Goal: Task Accomplishment & Management: Complete application form

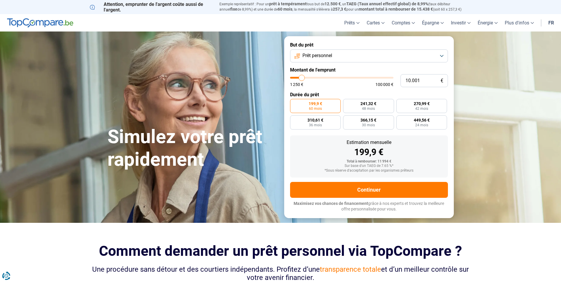
click at [438, 58] on button "Prêt personnel" at bounding box center [369, 55] width 158 height 13
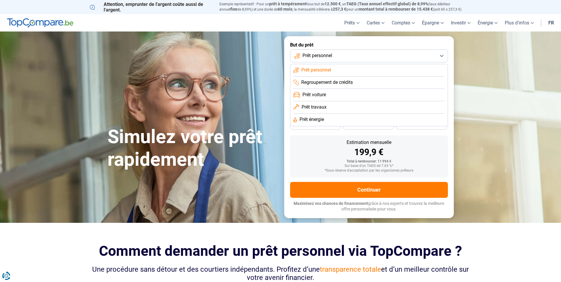
click at [326, 107] on span "Prêt travaux" at bounding box center [313, 107] width 25 height 6
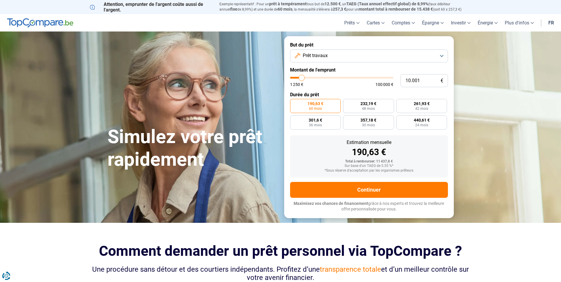
type input "11.000"
type input "11000"
type input "11.250"
type input "11250"
type input "11.500"
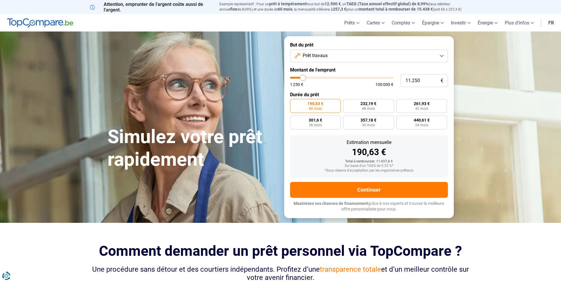
type input "11500"
type input "11.750"
type input "11750"
type input "12.000"
type input "12000"
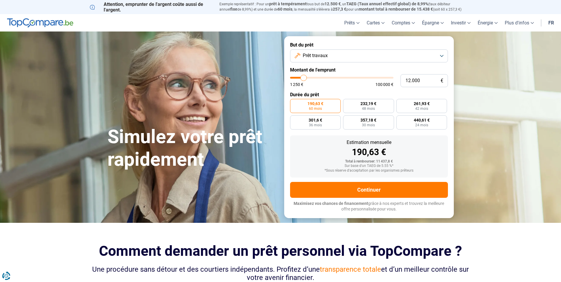
type input "12.500"
type input "12500"
type input "12.750"
type input "12750"
type input "13.000"
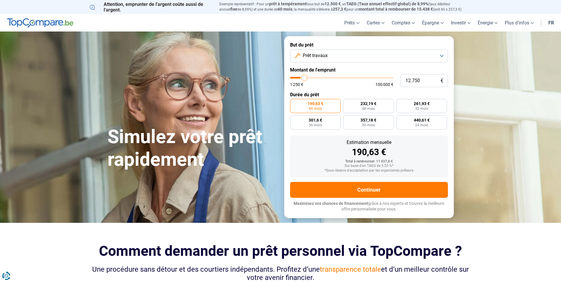
type input "13000"
type input "13.250"
type input "13250"
type input "13.500"
type input "13500"
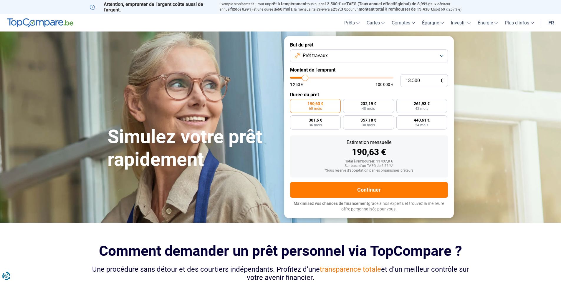
type input "14.000"
type input "14000"
type input "14.250"
type input "14250"
type input "14.500"
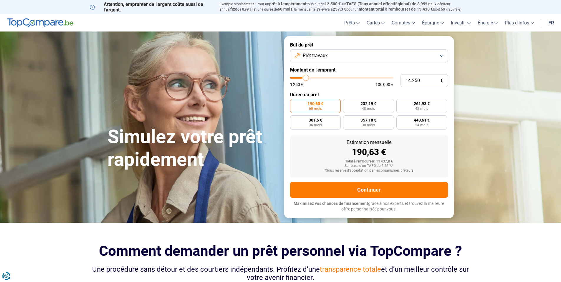
type input "14500"
type input "14.750"
type input "14750"
type input "15.000"
type input "15000"
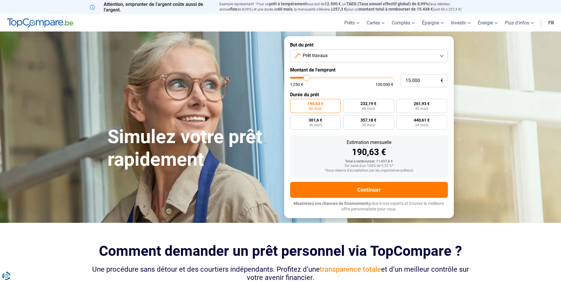
type input "15.500"
type input "15500"
type input "15.750"
type input "15750"
type input "16.250"
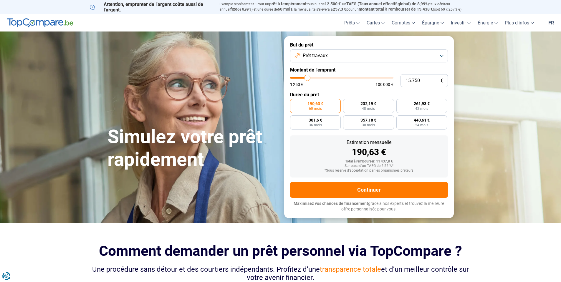
type input "16250"
type input "17.000"
type input "17000"
type input "17.250"
type input "17250"
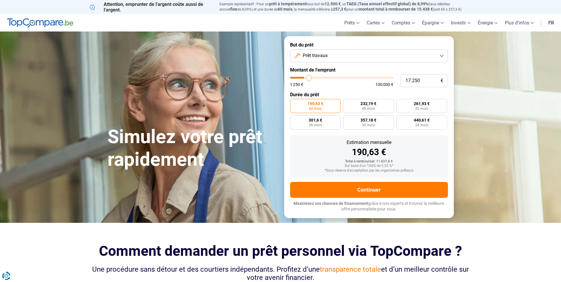
type input "17.500"
type input "17500"
type input "18.000"
type input "18000"
type input "18.500"
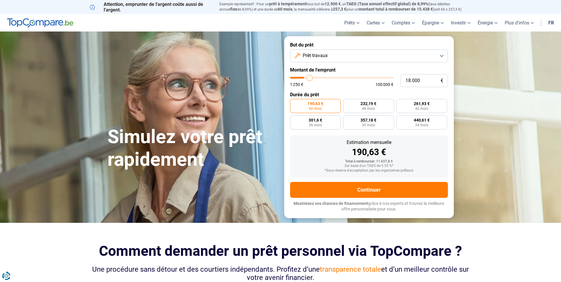
type input "18500"
type input "18.750"
type input "18750"
type input "19.250"
type input "19250"
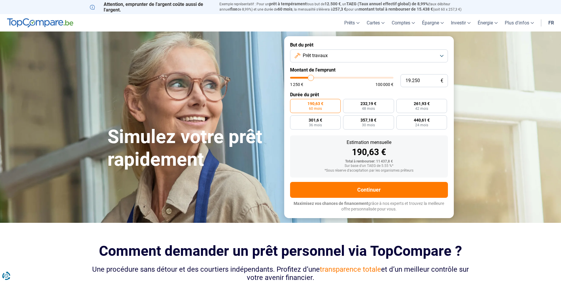
type input "19.750"
type input "19750"
type input "20.750"
type input "20750"
type input "22.250"
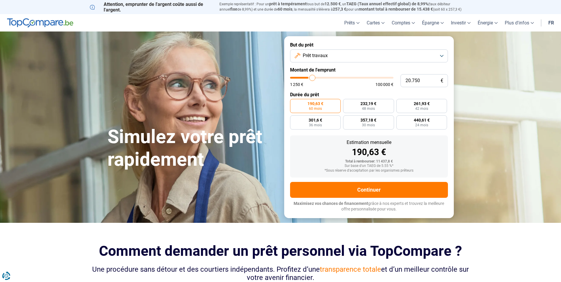
type input "22250"
type input "23.000"
type input "23000"
type input "24.250"
type input "24250"
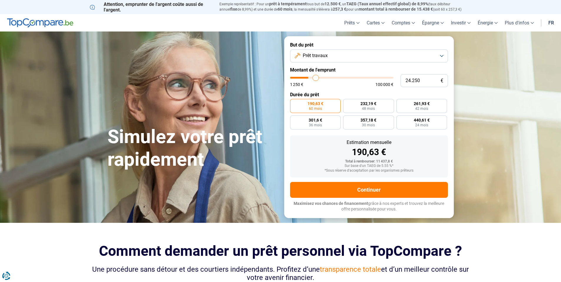
type input "26.250"
type input "26250"
type input "27.500"
type input "27500"
type input "28.250"
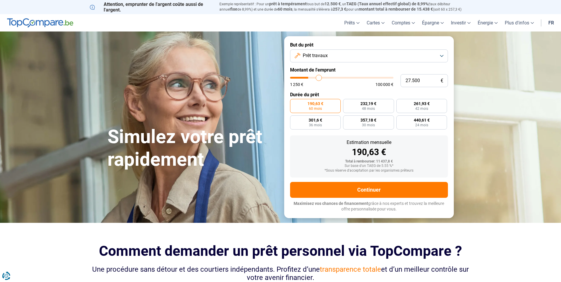
type input "28250"
type input "29.250"
type input "29250"
type input "30.500"
type input "30500"
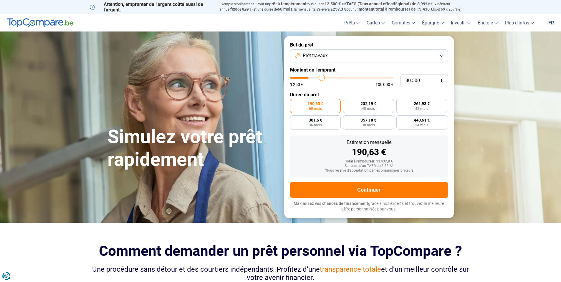
type input "31.750"
type input "31750"
type input "32.750"
type input "32750"
type input "33.750"
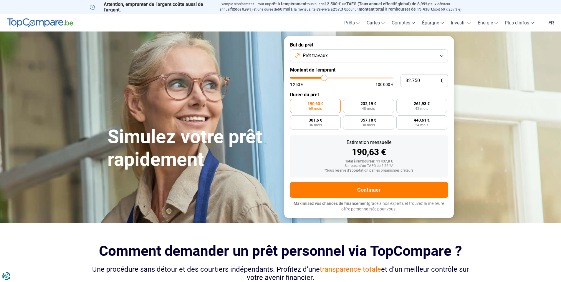
type input "33750"
type input "34.250"
type input "34250"
type input "35.250"
type input "35250"
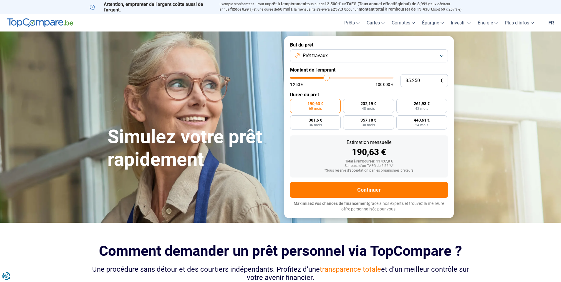
type input "35.750"
type input "35750"
type input "36.250"
type input "36250"
type input "36.500"
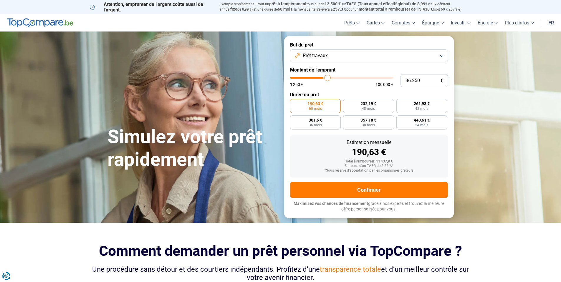
type input "36500"
type input "36.750"
type input "36750"
type input "37.000"
type input "37000"
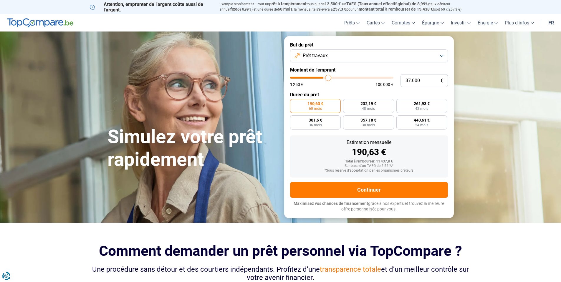
type input "37.250"
type input "37250"
type input "37.750"
type input "37750"
type input "38.000"
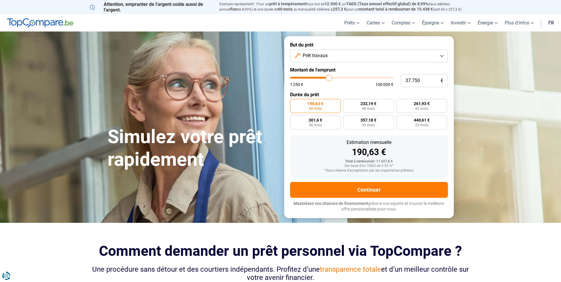
type input "38000"
type input "38.250"
type input "38250"
type input "38.500"
type input "38500"
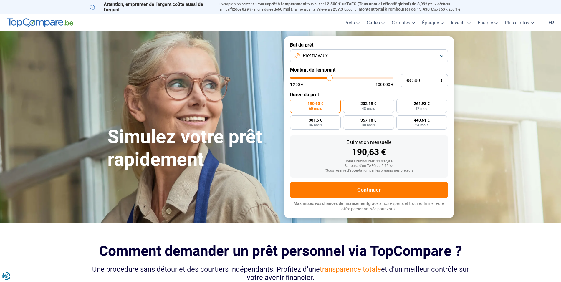
type input "38.750"
type input "38750"
type input "39.250"
type input "39250"
type input "39.500"
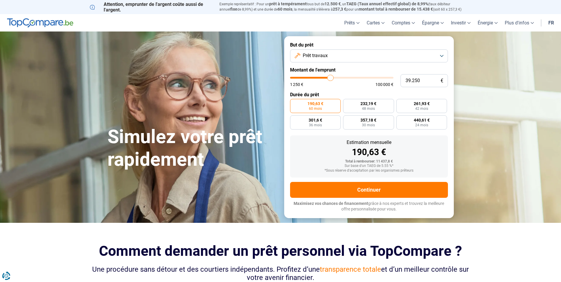
type input "39500"
type input "39.750"
type input "39750"
type input "40.000"
type input "40000"
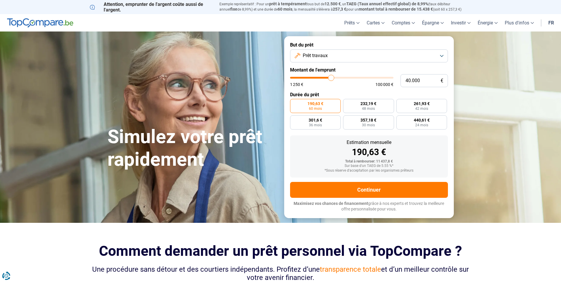
type input "40.250"
type input "40250"
type input "40.750"
type input "40750"
type input "42.000"
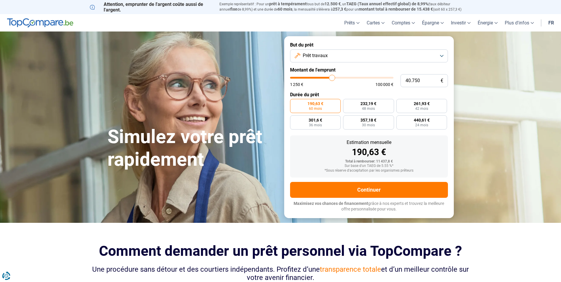
type input "42000"
type input "42.750"
type input "42750"
type input "43.750"
type input "43750"
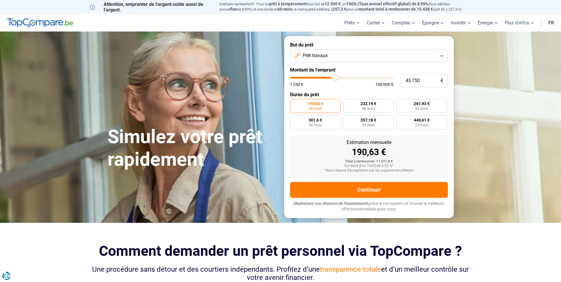
type input "44.500"
type input "44500"
type input "45.000"
type input "45000"
type input "45.250"
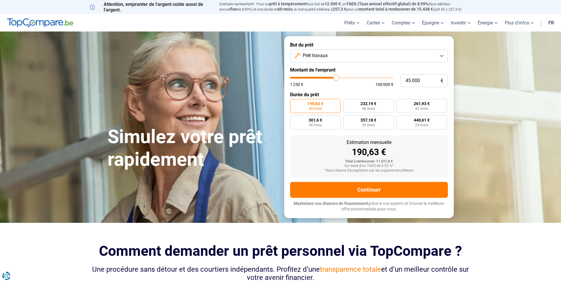
type input "45250"
type input "45.500"
type input "45500"
type input "45.750"
type input "45750"
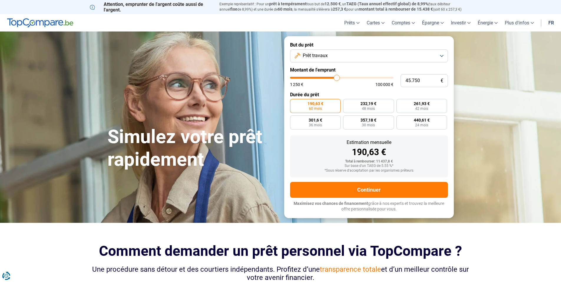
type input "46.000"
type input "46000"
type input "46.500"
type input "46500"
type input "47.000"
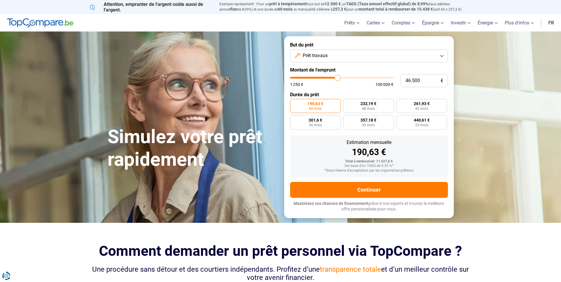
type input "47000"
type input "47.250"
type input "47250"
type input "47.500"
type input "47500"
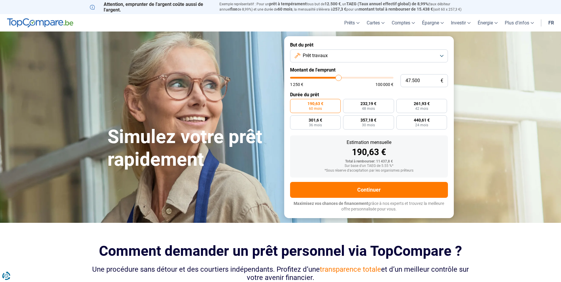
type input "48.000"
type input "48000"
type input "48.250"
type input "48250"
type input "48.500"
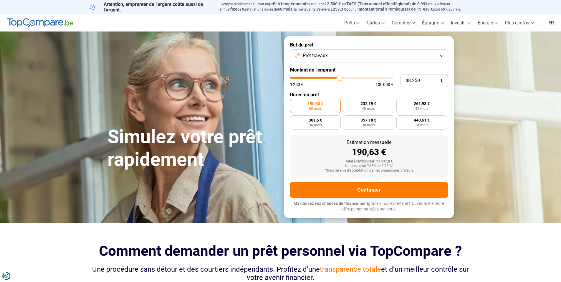
type input "48500"
type input "48.750"
type input "48750"
type input "49.000"
type input "49000"
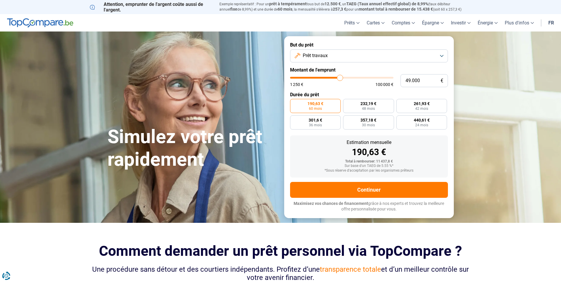
type input "49.500"
type input "49500"
type input "49.750"
type input "49750"
type input "50.000"
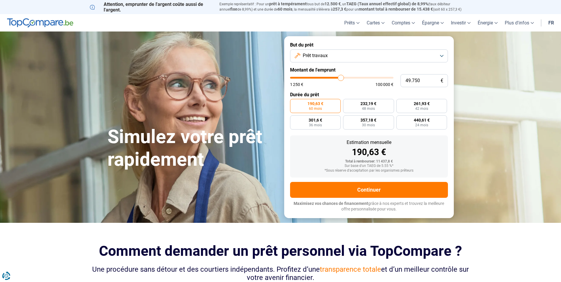
type input "50000"
type input "50.250"
type input "50250"
type input "50.500"
type input "50500"
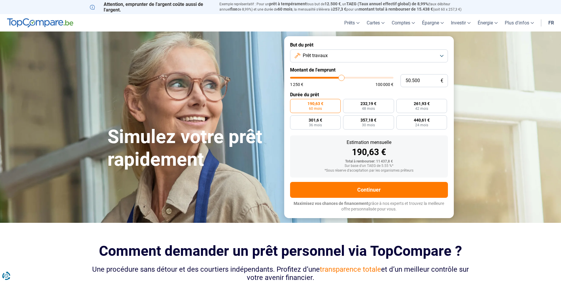
type input "51.000"
type input "51000"
type input "50.500"
type input "50500"
type input "50.250"
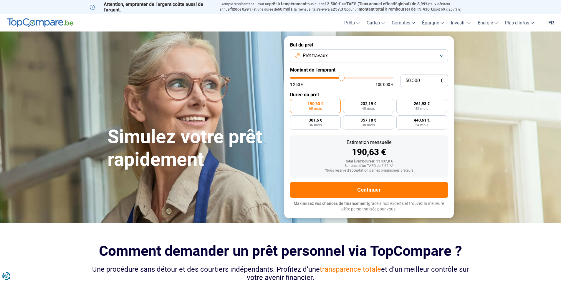
type input "50250"
type input "50.000"
type input "50000"
type input "49.750"
type input "49750"
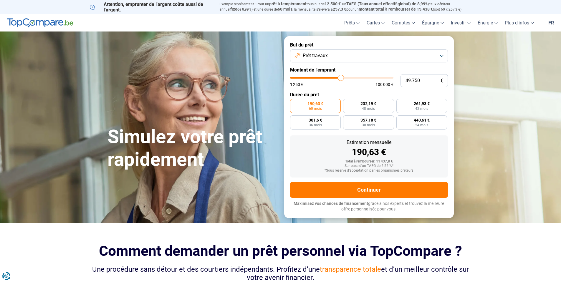
type input "50.000"
drag, startPoint x: 302, startPoint y: 79, endPoint x: 341, endPoint y: 82, distance: 38.7
type input "50000"
click at [341, 79] on input "range" at bounding box center [341, 78] width 103 height 2
radio input "false"
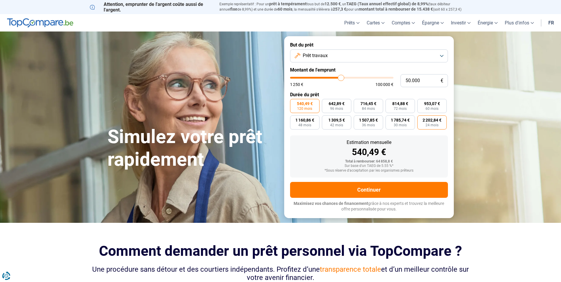
click at [426, 125] on span "24 mois" at bounding box center [431, 125] width 13 height 4
click at [421, 119] on input "2 202,84 € 24 mois" at bounding box center [419, 117] width 4 height 4
radio input "true"
click at [399, 127] on span "30 mois" at bounding box center [400, 125] width 13 height 4
click at [389, 119] on input "1 785,74 € 30 mois" at bounding box center [387, 117] width 4 height 4
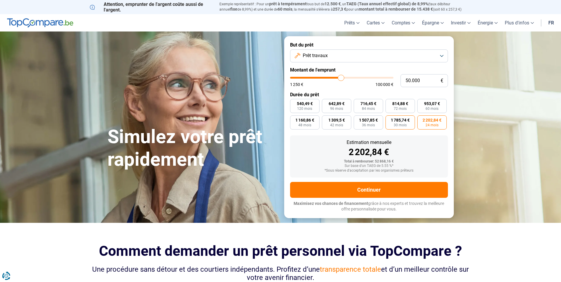
radio input "true"
click at [425, 126] on span "24 mois" at bounding box center [431, 125] width 13 height 4
click at [421, 119] on input "2 202,84 € 24 mois" at bounding box center [419, 117] width 4 height 4
radio input "true"
click at [313, 108] on label "540,49 € 120 mois" at bounding box center [304, 106] width 29 height 14
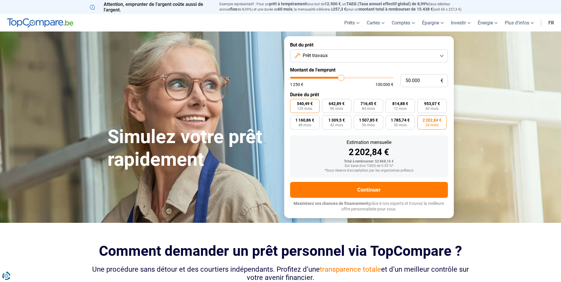
click at [294, 103] on input "540,49 € 120 mois" at bounding box center [292, 101] width 4 height 4
radio input "true"
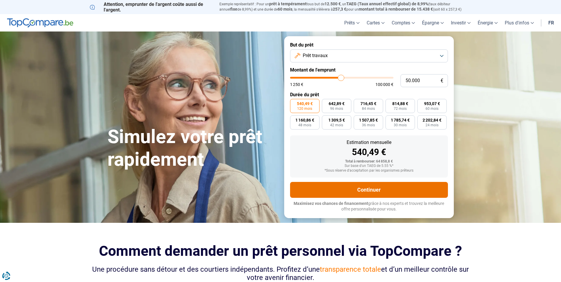
click at [364, 189] on button "Continuer" at bounding box center [369, 190] width 158 height 16
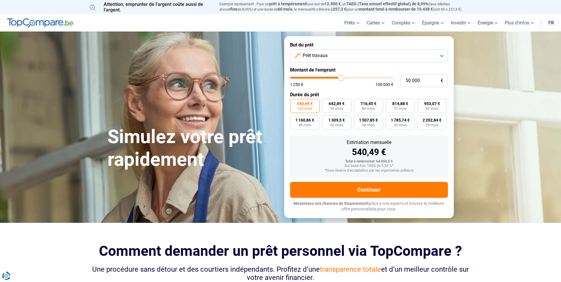
type input "49.500"
type input "49500"
type input "49.000"
type input "49000"
type input "48.250"
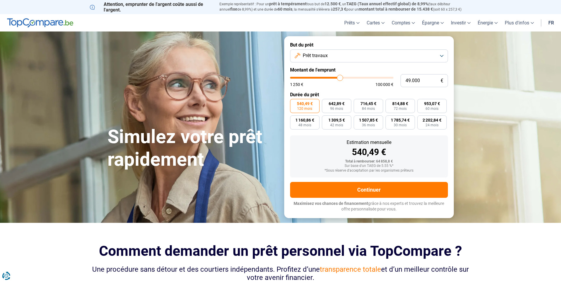
type input "48250"
type input "47.250"
type input "47250"
type input "46.750"
type input "46750"
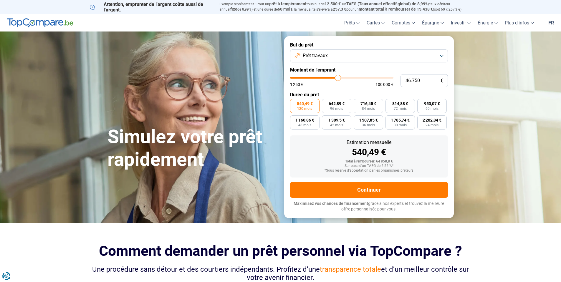
type input "46.500"
type input "46500"
type input "46.000"
type input "46000"
type input "45.750"
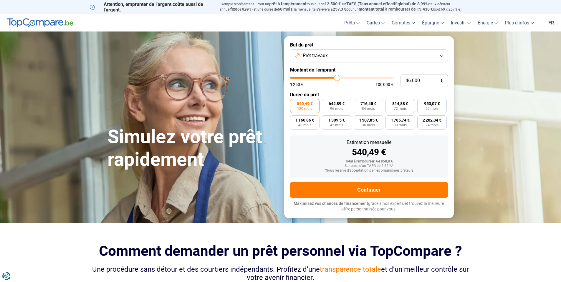
type input "45750"
type input "45.500"
type input "45500"
type input "45.250"
type input "45250"
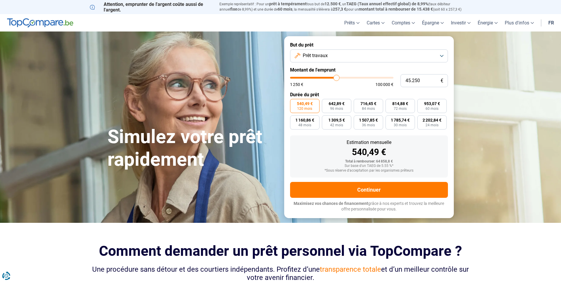
type input "45.000"
type input "45000"
type input "44.500"
drag, startPoint x: 341, startPoint y: 78, endPoint x: 321, endPoint y: 82, distance: 20.6
click at [321, 79] on input "range" at bounding box center [341, 78] width 103 height 2
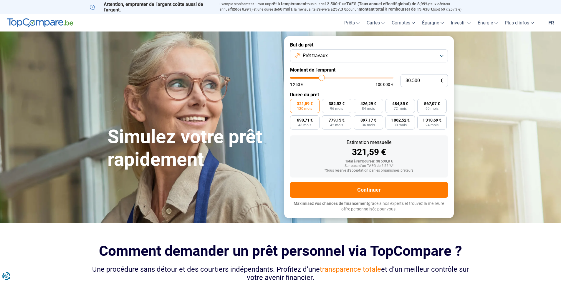
click at [322, 78] on input "range" at bounding box center [341, 78] width 103 height 2
click at [321, 78] on input "range" at bounding box center [341, 78] width 103 height 2
click at [325, 78] on input "range" at bounding box center [341, 78] width 103 height 2
click at [327, 78] on input "range" at bounding box center [341, 78] width 103 height 2
click at [330, 77] on input "range" at bounding box center [341, 78] width 103 height 2
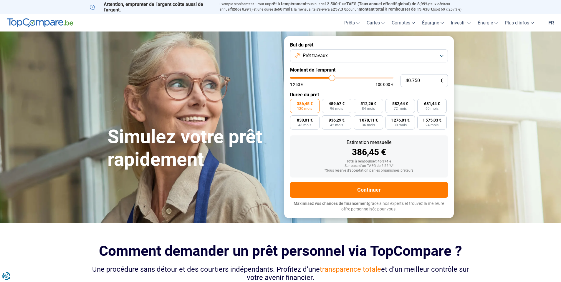
click at [332, 77] on input "range" at bounding box center [341, 78] width 103 height 2
click at [347, 78] on input "range" at bounding box center [341, 78] width 103 height 2
click at [338, 77] on input "range" at bounding box center [341, 78] width 103 height 2
click at [327, 78] on input "range" at bounding box center [341, 78] width 103 height 2
click at [306, 77] on input "range" at bounding box center [341, 78] width 103 height 2
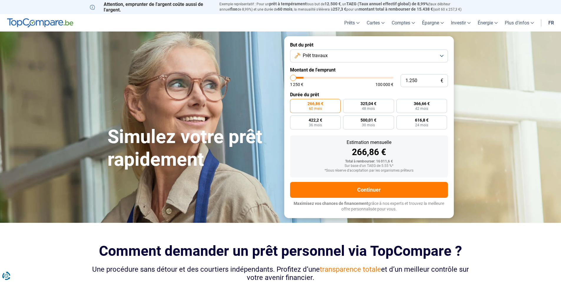
click at [291, 77] on input "range" at bounding box center [341, 78] width 103 height 2
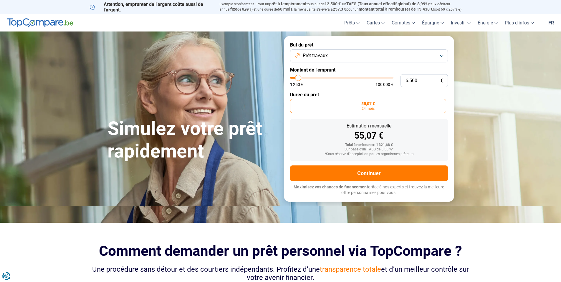
click at [298, 77] on input "range" at bounding box center [341, 78] width 103 height 2
click at [315, 77] on input "range" at bounding box center [341, 78] width 103 height 2
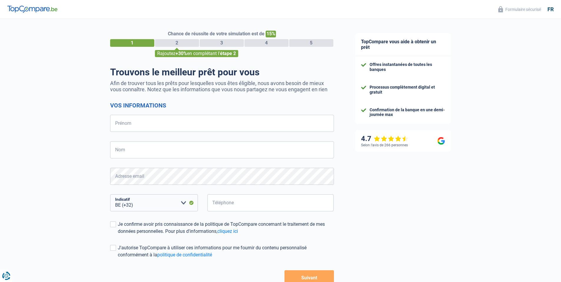
select select "32"
